Goal: Transaction & Acquisition: Purchase product/service

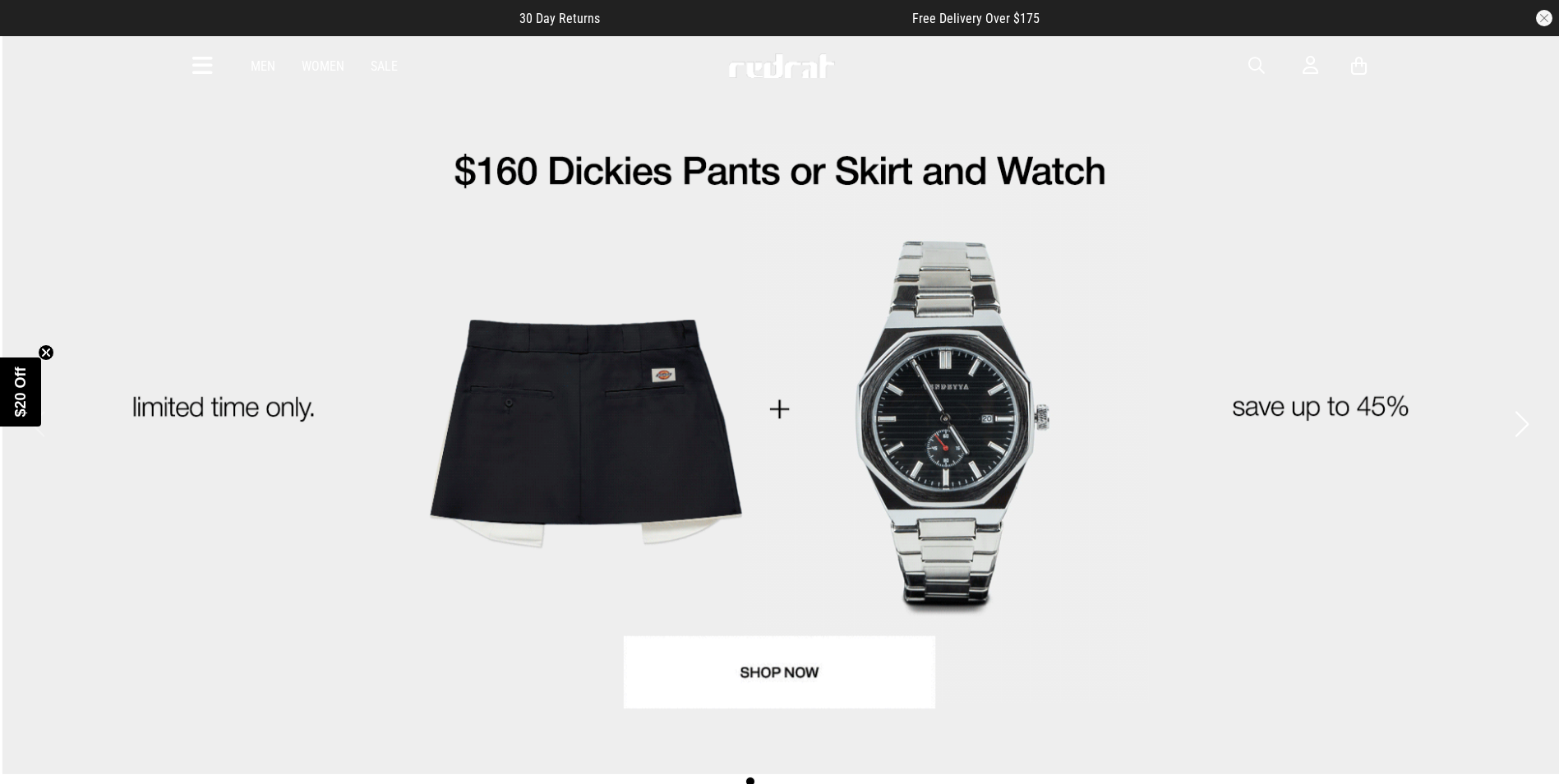
click at [205, 54] on icon at bounding box center [202, 67] width 21 height 27
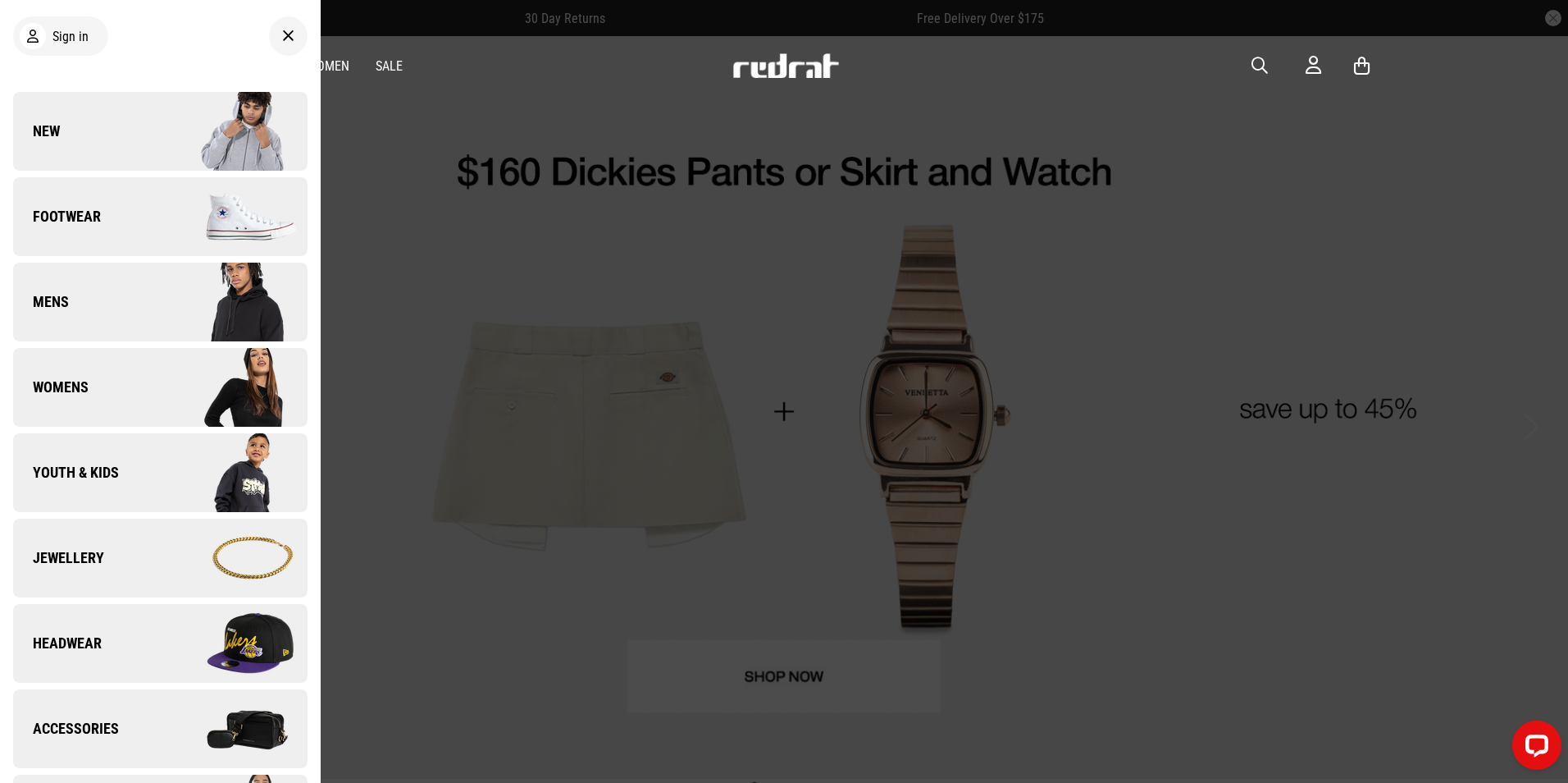
click at [160, 563] on img at bounding box center [233, 559] width 147 height 82
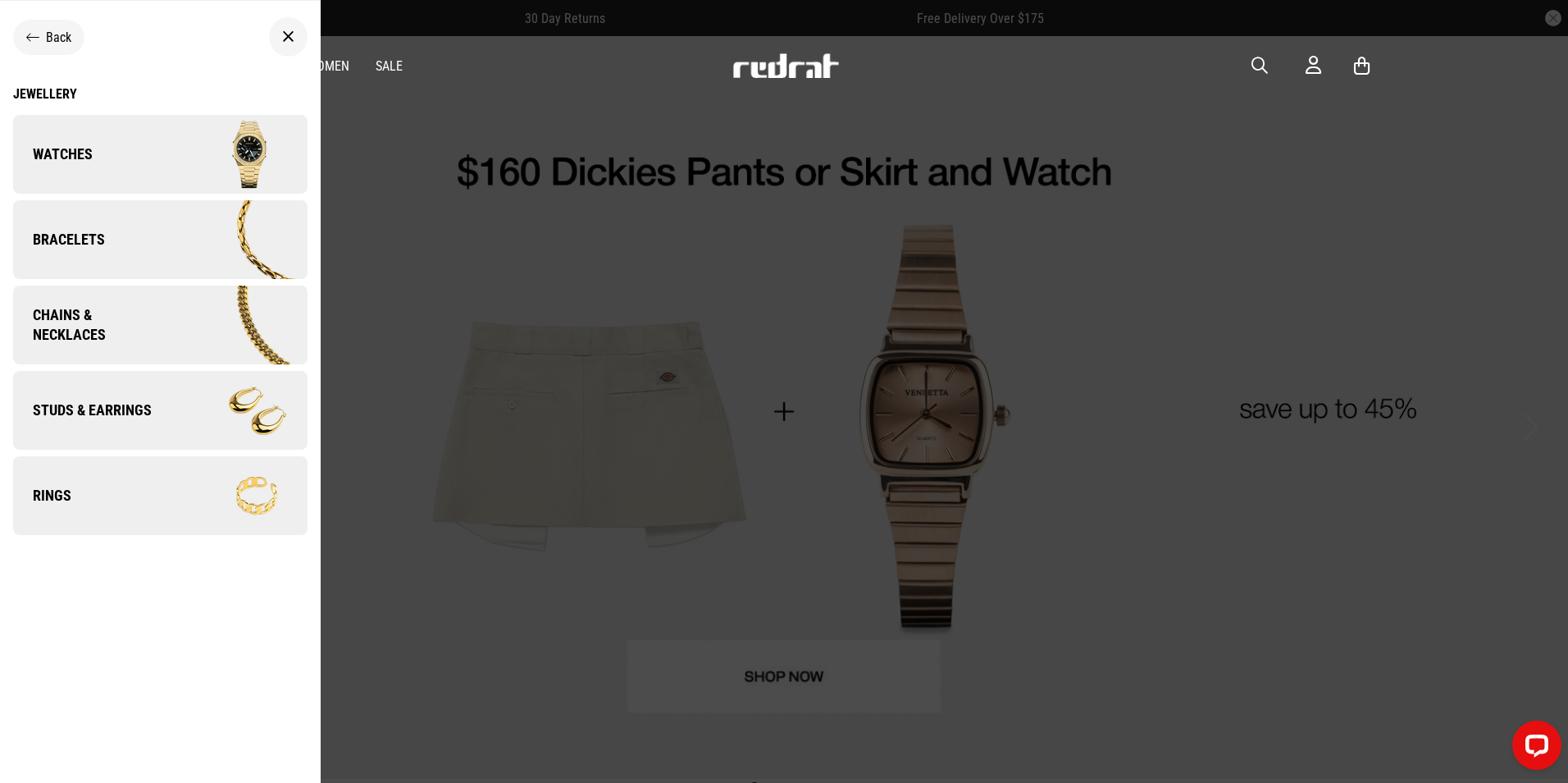
click at [183, 246] on img at bounding box center [233, 240] width 147 height 82
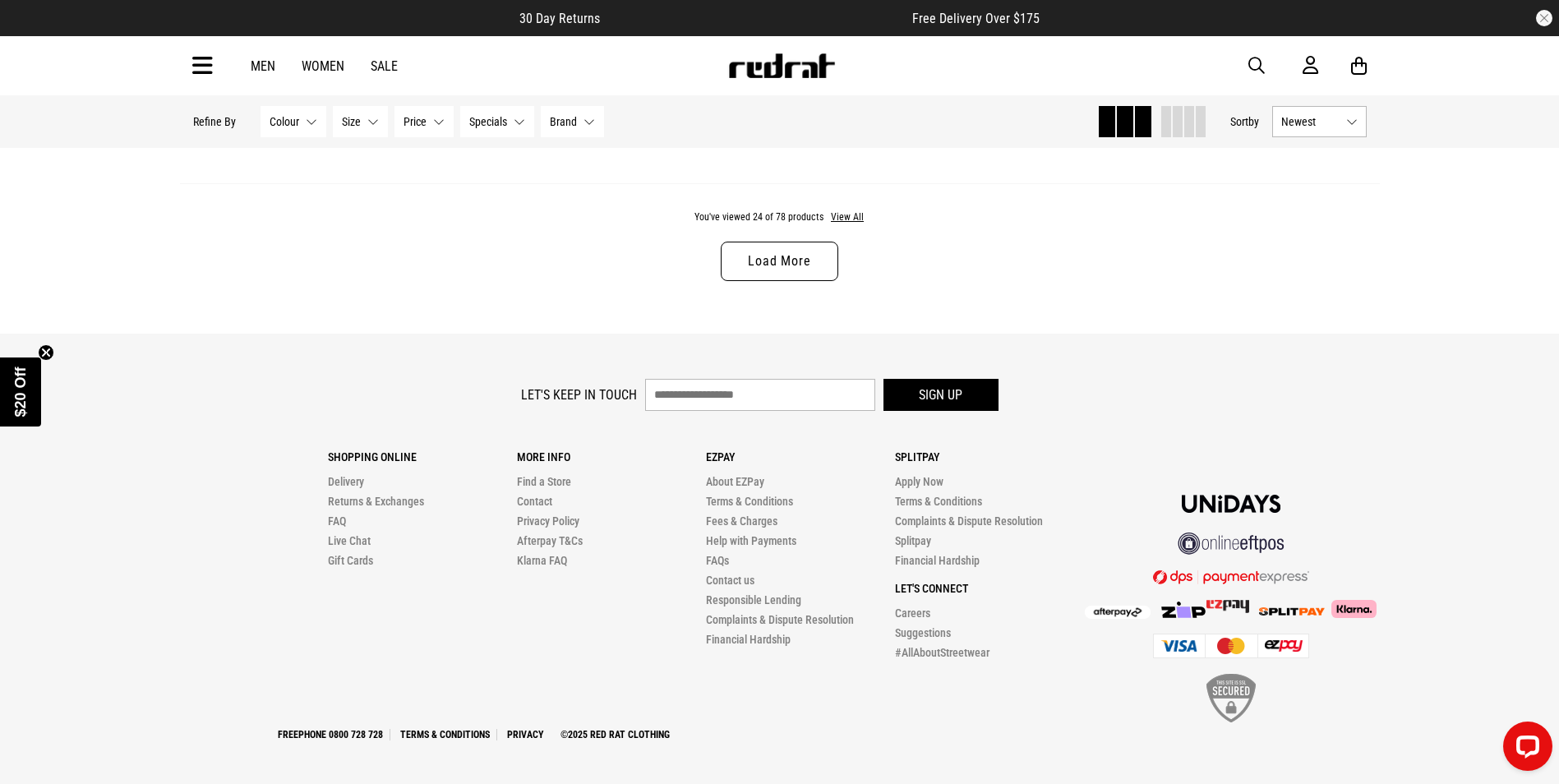
scroll to position [5372, 0]
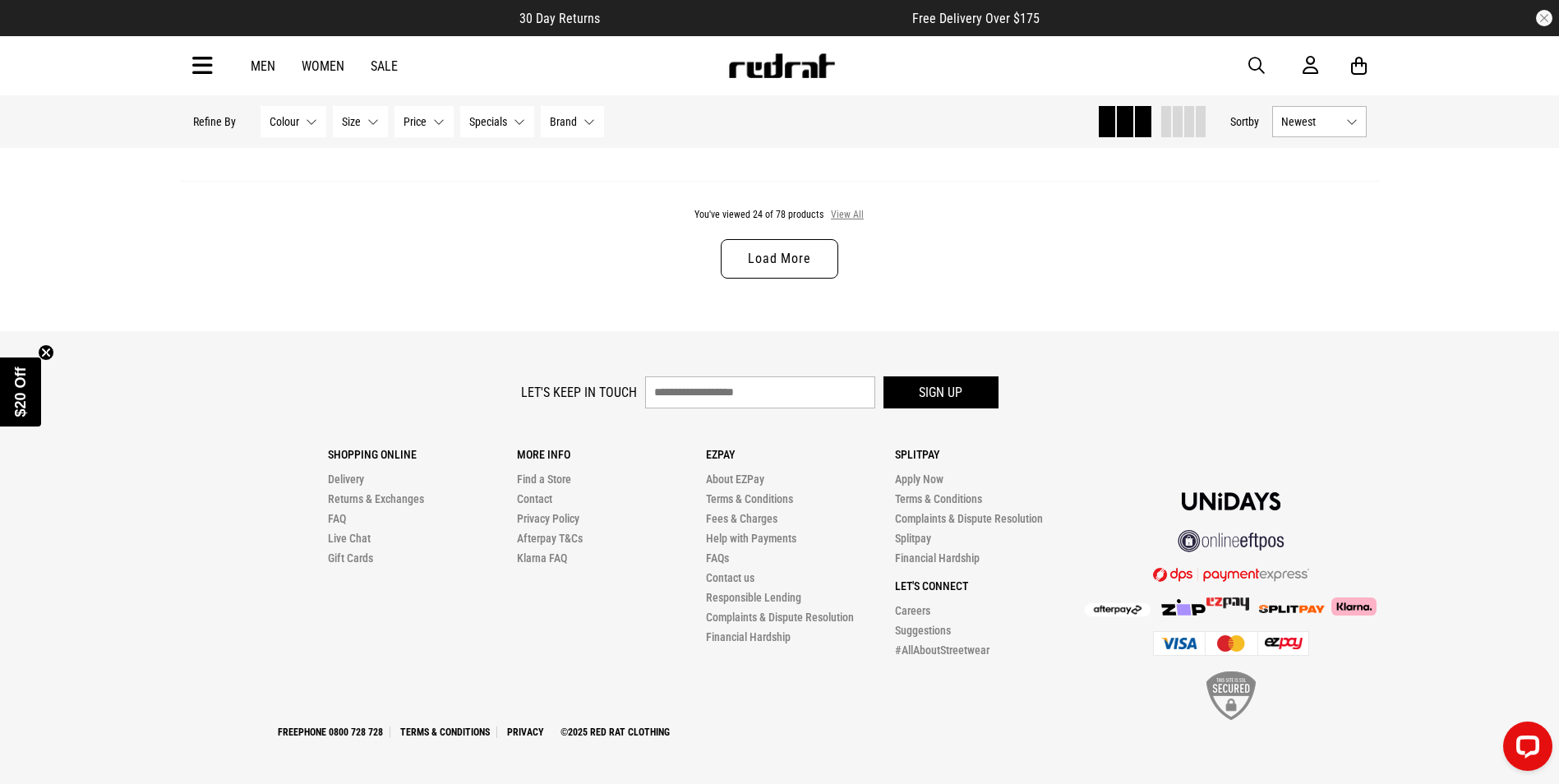
click at [844, 210] on button "View All" at bounding box center [847, 215] width 34 height 15
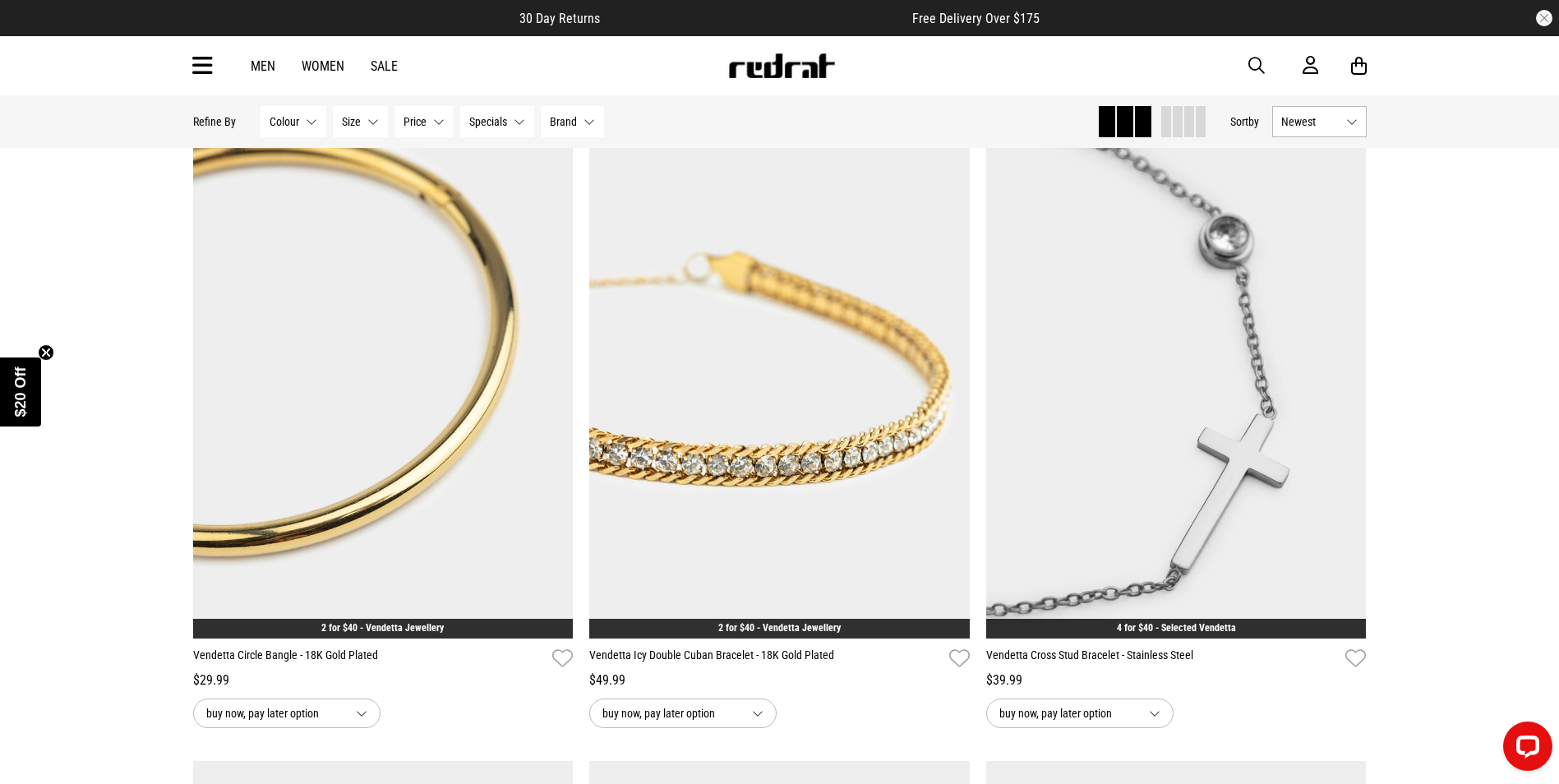
scroll to position [6769, 0]
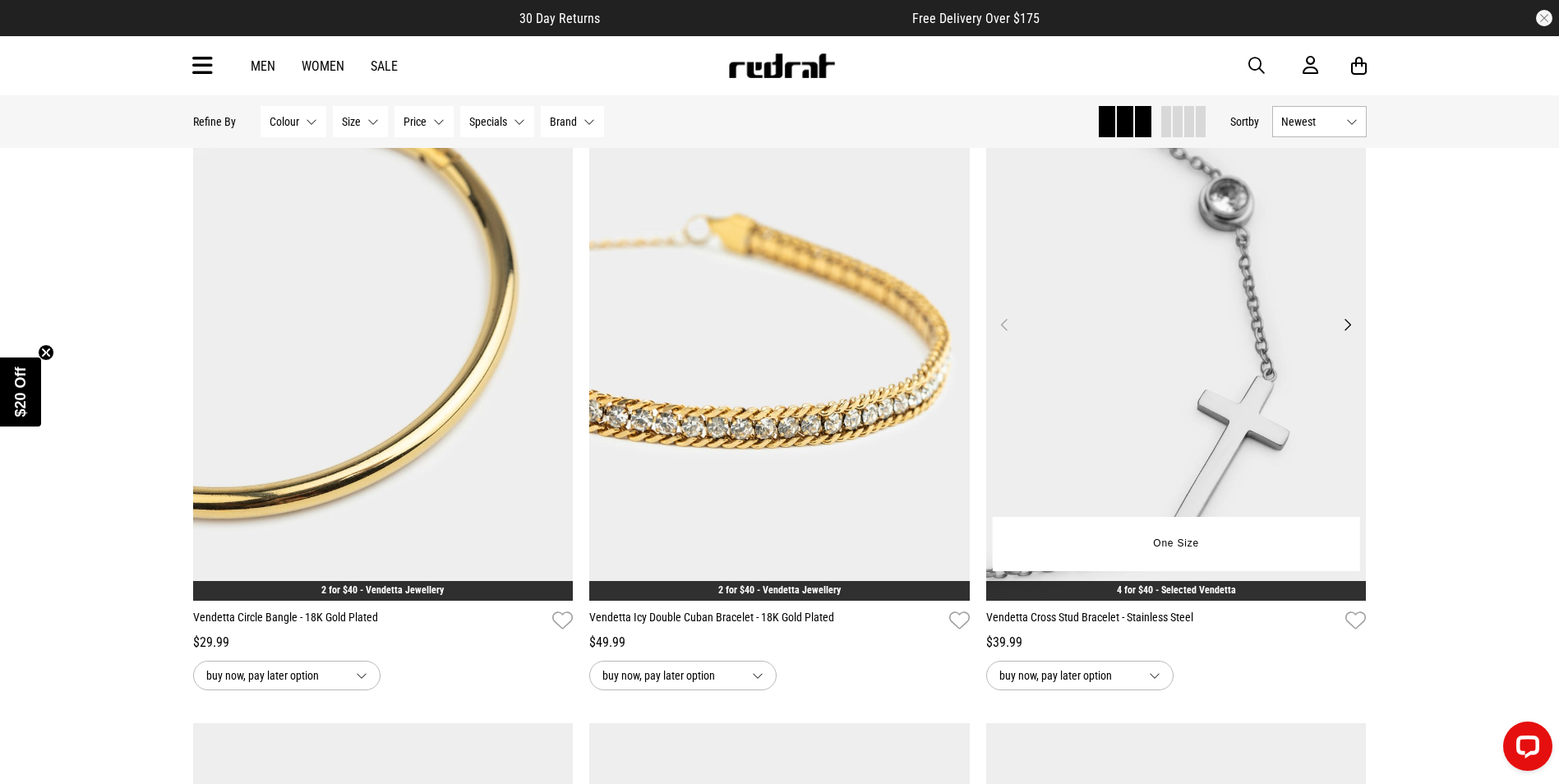
drag, startPoint x: 1005, startPoint y: 322, endPoint x: 1212, endPoint y: 322, distance: 207.0
click at [1212, 322] on img at bounding box center [1177, 334] width 381 height 533
